Goal: Communication & Community: Answer question/provide support

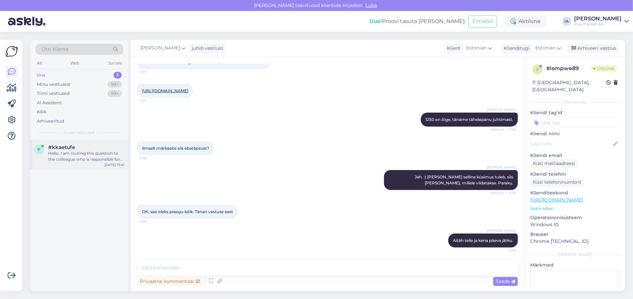
click at [78, 163] on div "Hello, I am routing this question to the colleague who is responsible for this …" at bounding box center [86, 157] width 76 height 12
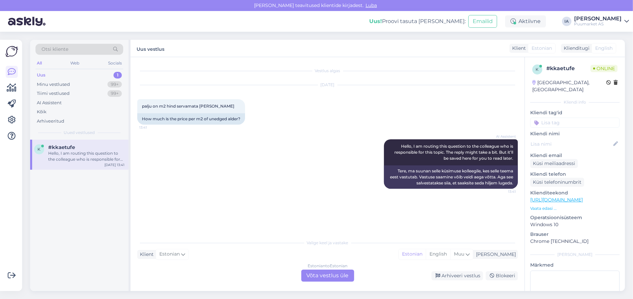
click at [332, 281] on div "Estonian to Estonian Võta vestlus üle" at bounding box center [327, 276] width 53 height 12
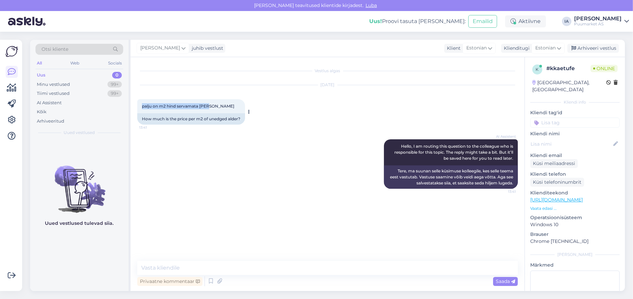
drag, startPoint x: 226, startPoint y: 112, endPoint x: 150, endPoint y: 111, distance: 77.0
click at [140, 112] on div "palju on m2 hind servamata [PERSON_NAME] 13:41" at bounding box center [191, 106] width 108 height 14
copy span "palju on m2 hind servamata [PERSON_NAME]"
click at [196, 270] on textarea at bounding box center [327, 268] width 380 height 14
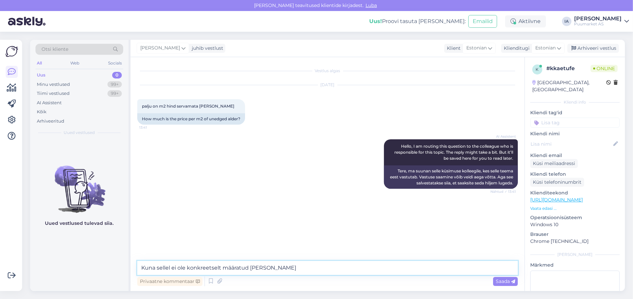
click at [280, 268] on textarea "Kuna sellel ei ole konkreetselt määratud [PERSON_NAME]" at bounding box center [327, 268] width 380 height 14
type textarea "Kuna sellel ei ole konkreetselt määratud [PERSON_NAME], siis m2 [PERSON_NAME] e…"
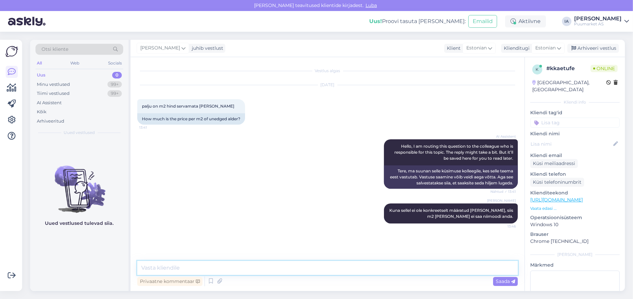
click at [189, 265] on textarea at bounding box center [327, 268] width 380 height 14
type textarea "[PERSON_NAME] paksus. Need on kõik erinevad lauad."
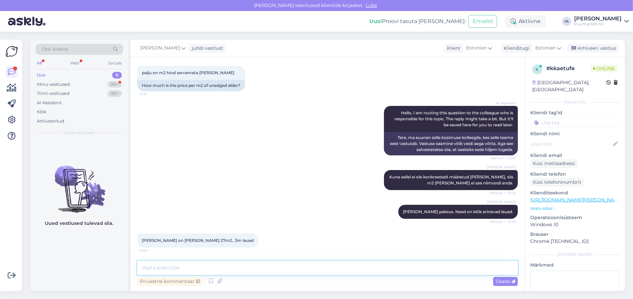
scroll to position [77, 0]
click at [243, 267] on textarea at bounding box center [327, 268] width 380 height 14
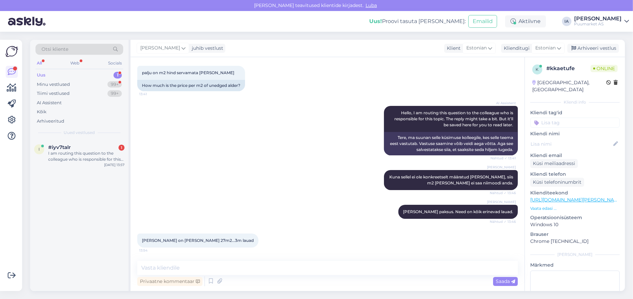
click at [70, 217] on div "i #iyv7talr 1 I am routing this question to the colleague who is responsible fo…" at bounding box center [79, 216] width 98 height 152
drag, startPoint x: 142, startPoint y: 240, endPoint x: 235, endPoint y: 234, distance: 93.5
click at [235, 234] on div "[PERSON_NAME] on [PERSON_NAME] 27m2...3m lauad 13:54" at bounding box center [197, 241] width 121 height 14
copy div "[PERSON_NAME] on [PERSON_NAME] 27m2...3m lauad 13:54"
click at [65, 157] on div at bounding box center [86, 154] width 76 height 6
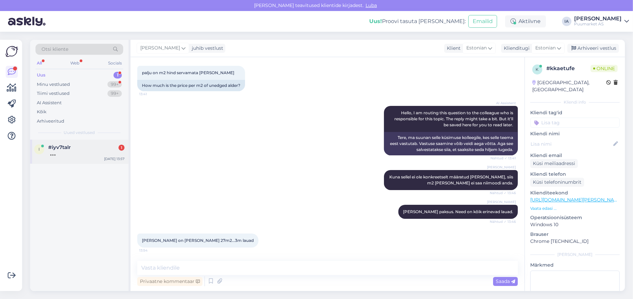
scroll to position [63, 0]
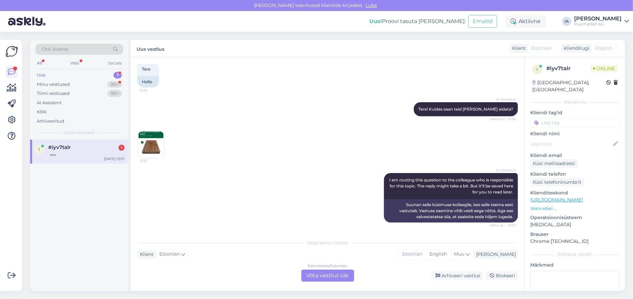
click at [327, 275] on div "Estonian to Estonian Võta vestlus üle" at bounding box center [327, 276] width 53 height 12
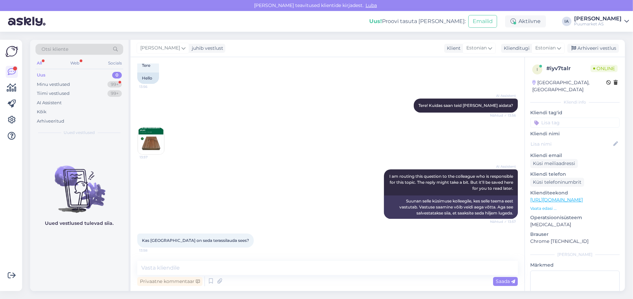
scroll to position [67, 0]
click at [154, 128] on img at bounding box center [151, 141] width 27 height 27
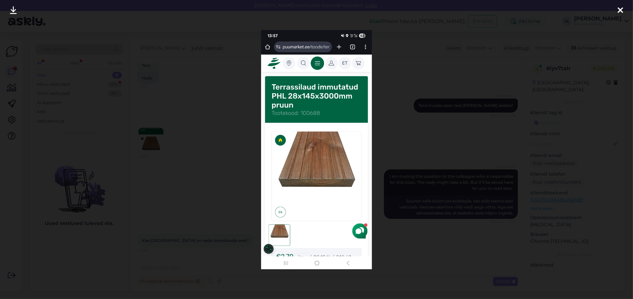
click at [476, 148] on div at bounding box center [316, 149] width 633 height 299
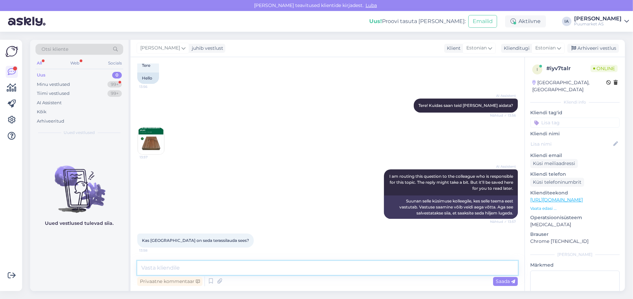
click at [241, 266] on textarea at bounding box center [327, 268] width 380 height 14
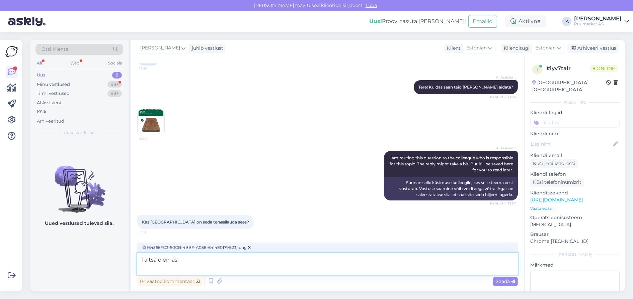
scroll to position [85, 0]
type textarea "Täitsa olemas."
click at [503, 283] on span "Saada" at bounding box center [504, 282] width 19 height 6
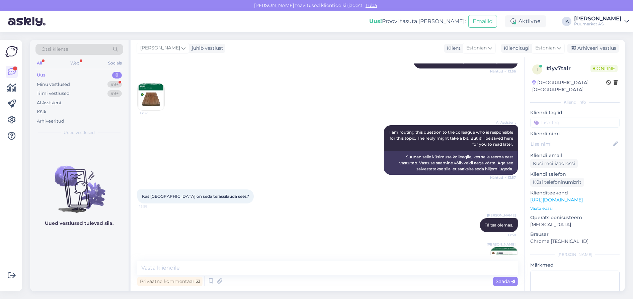
scroll to position [139, 0]
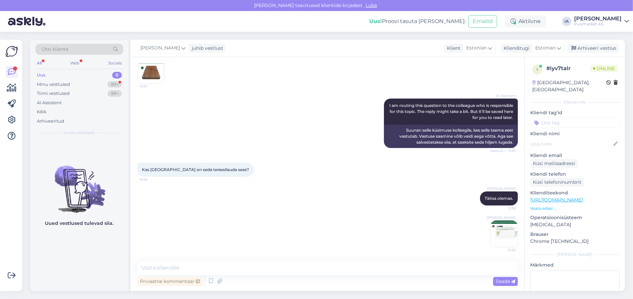
click at [495, 234] on img at bounding box center [503, 234] width 27 height 27
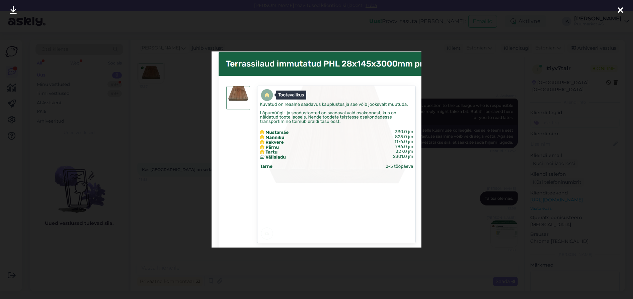
click at [621, 9] on icon at bounding box center [619, 10] width 5 height 9
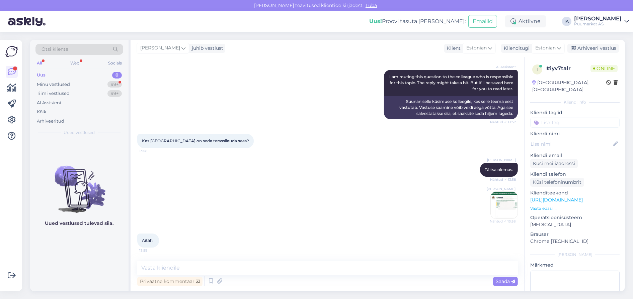
scroll to position [169, 0]
click at [63, 84] on div "Minu vestlused" at bounding box center [53, 84] width 33 height 7
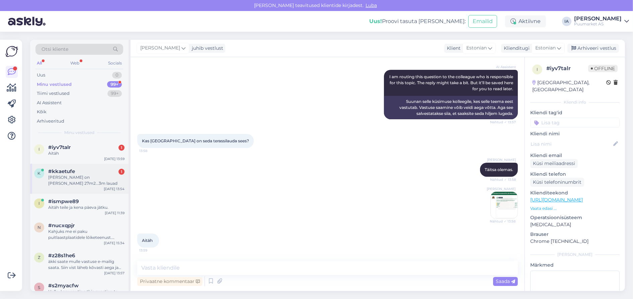
click at [84, 187] on div "[PERSON_NAME] on [PERSON_NAME] 27m2...3m lauad" at bounding box center [86, 181] width 76 height 12
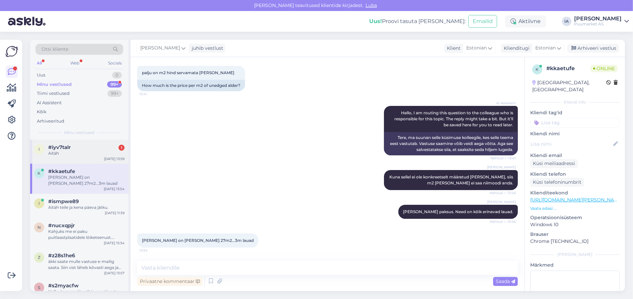
click at [88, 157] on div "Aitäh" at bounding box center [86, 154] width 76 height 6
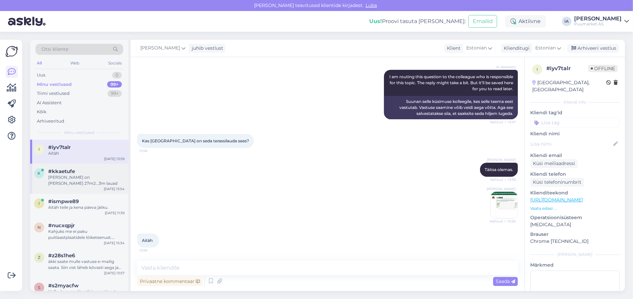
click at [68, 187] on div "[PERSON_NAME] on [PERSON_NAME] 27m2...3m lauad" at bounding box center [86, 181] width 76 height 12
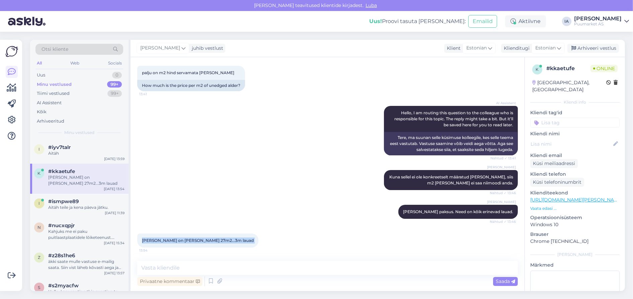
drag, startPoint x: 142, startPoint y: 241, endPoint x: 232, endPoint y: 248, distance: 90.2
click at [232, 248] on div "[PERSON_NAME] on [PERSON_NAME] 27m2...3m lauad 13:54" at bounding box center [197, 241] width 121 height 14
copy div "[PERSON_NAME] on [PERSON_NAME] 27m2...3m lauad 13:54"
